Goal: Register for event/course

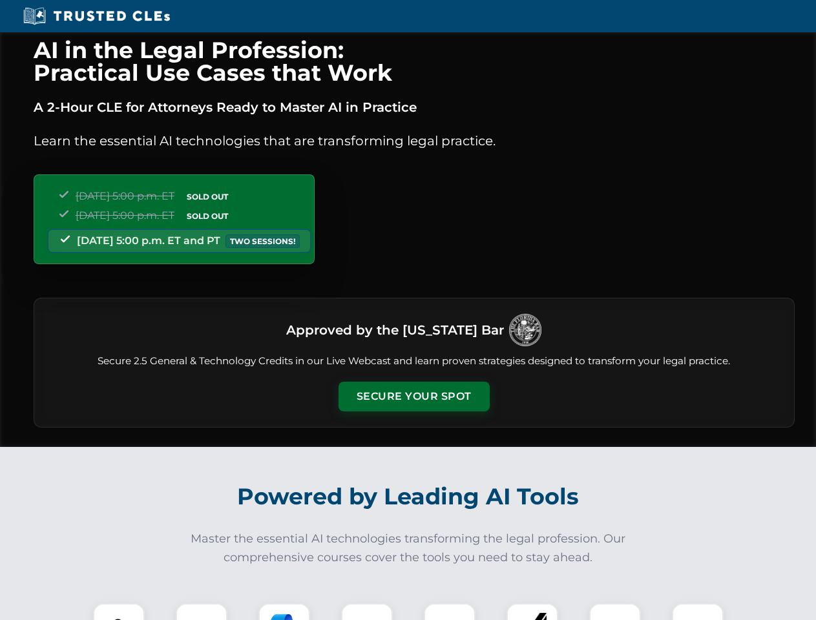
click at [413, 397] on button "Secure Your Spot" at bounding box center [413, 397] width 151 height 30
click at [119, 612] on img at bounding box center [118, 628] width 37 height 37
